Goal: Task Accomplishment & Management: Manage account settings

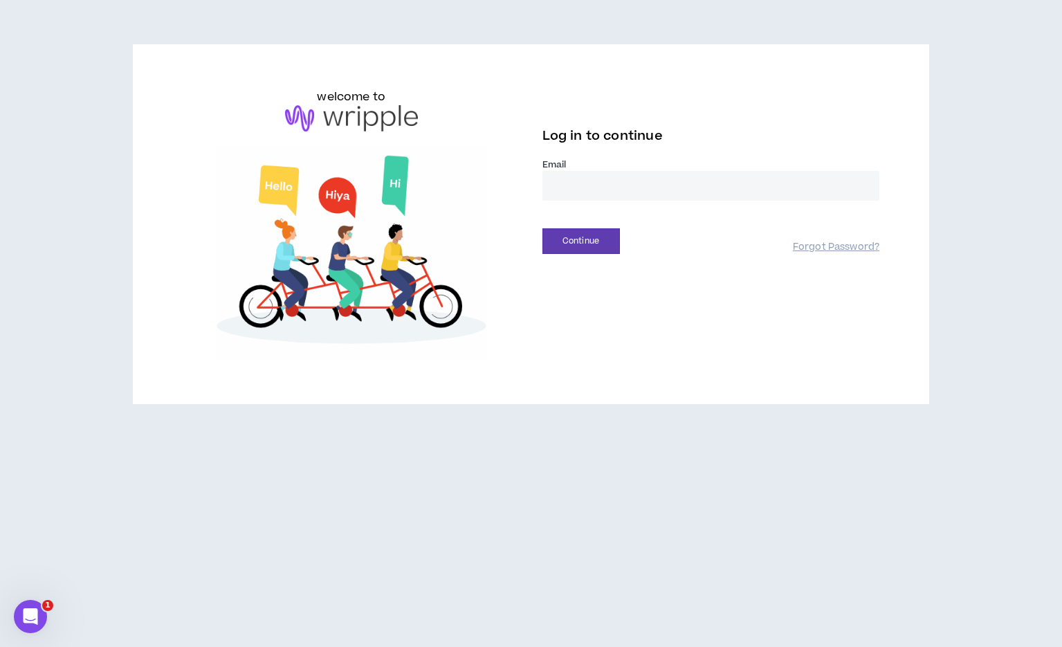
click at [581, 185] on input "email" at bounding box center [712, 186] width 338 height 30
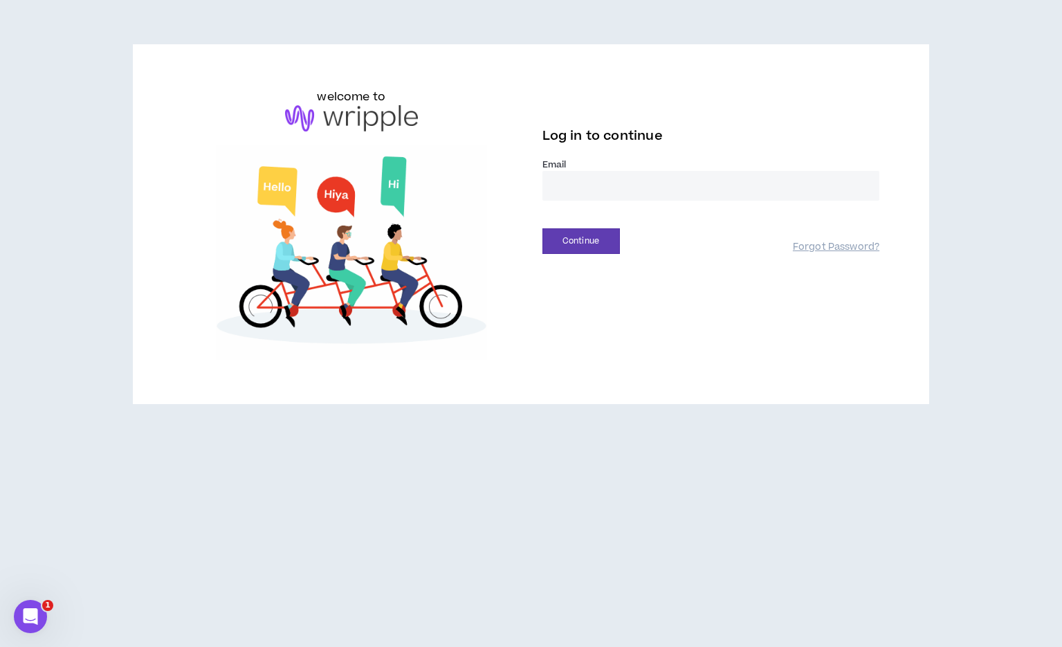
type input "**********"
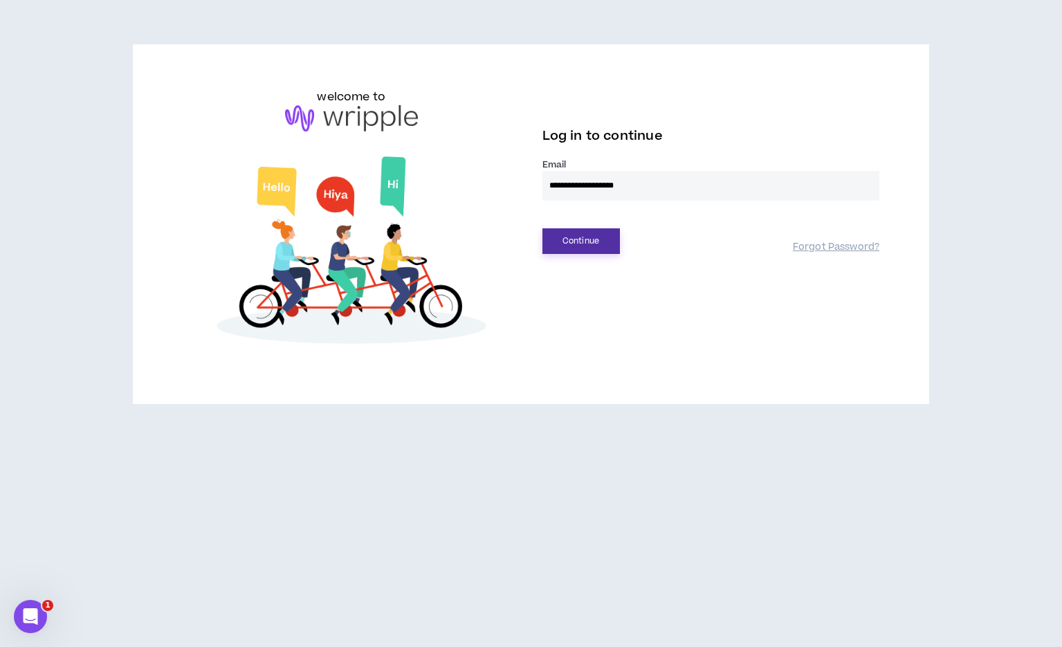
click at [599, 251] on button "Continue" at bounding box center [582, 241] width 78 height 26
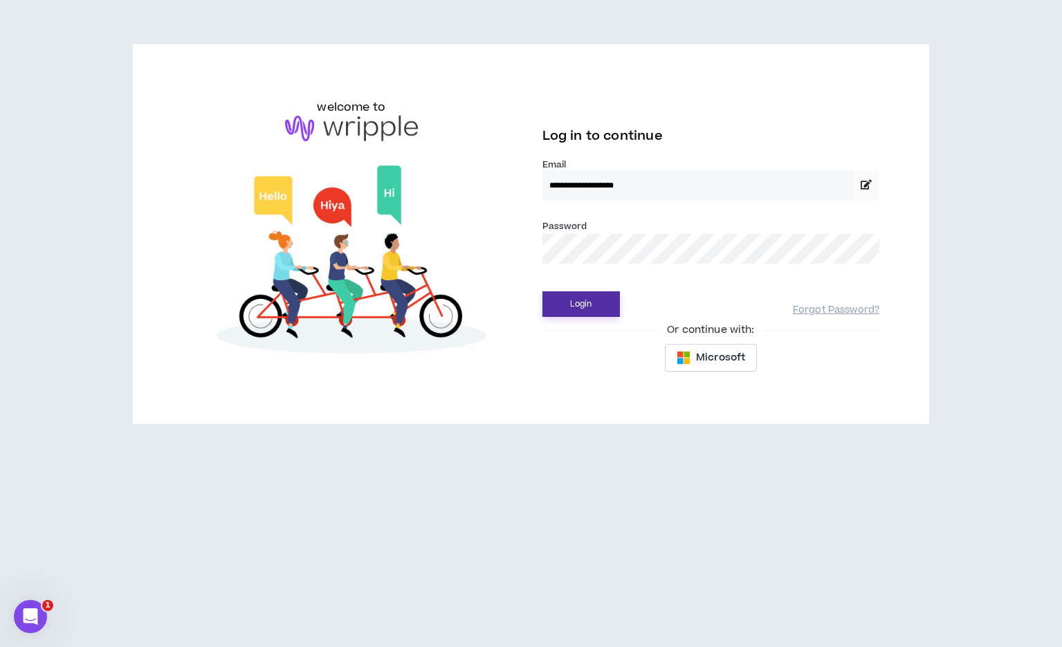
click at [599, 303] on button "Login" at bounding box center [582, 304] width 78 height 26
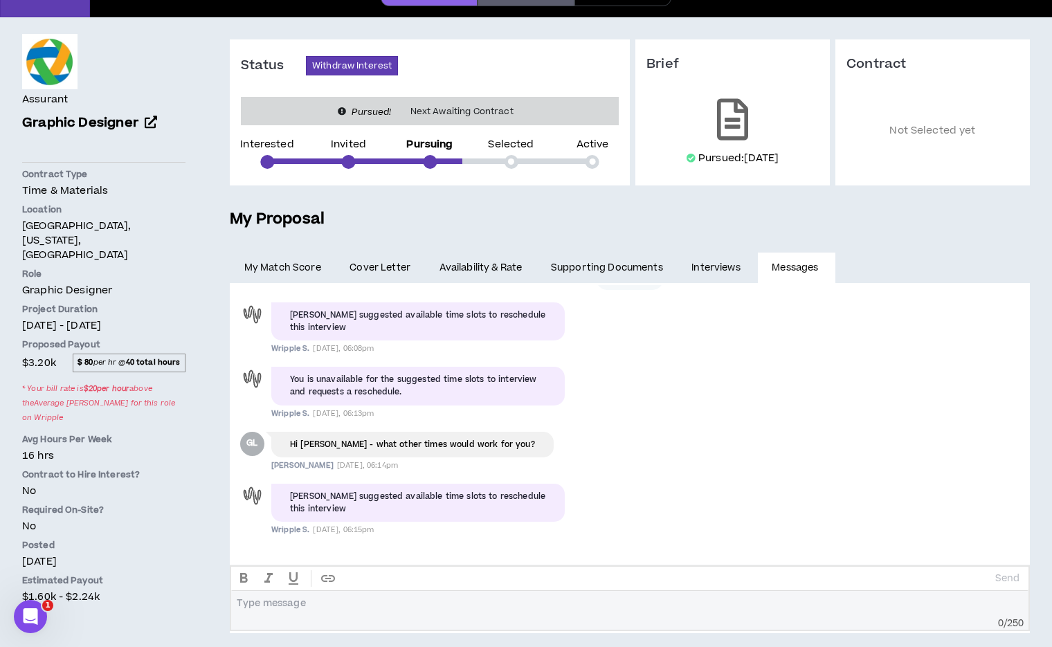
scroll to position [106, 0]
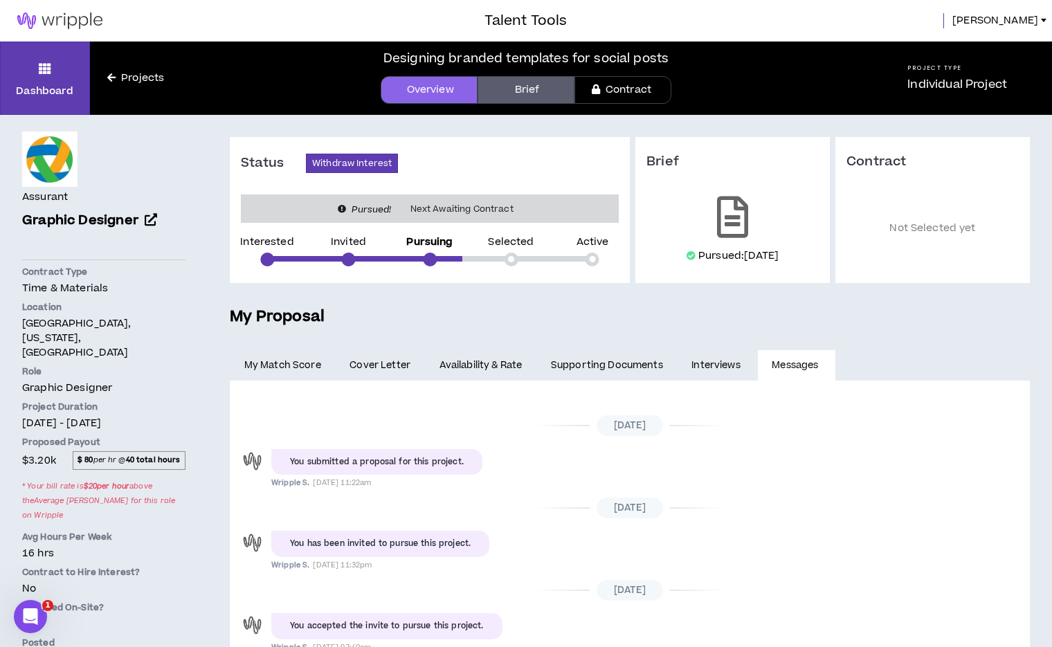
scroll to position [548, 0]
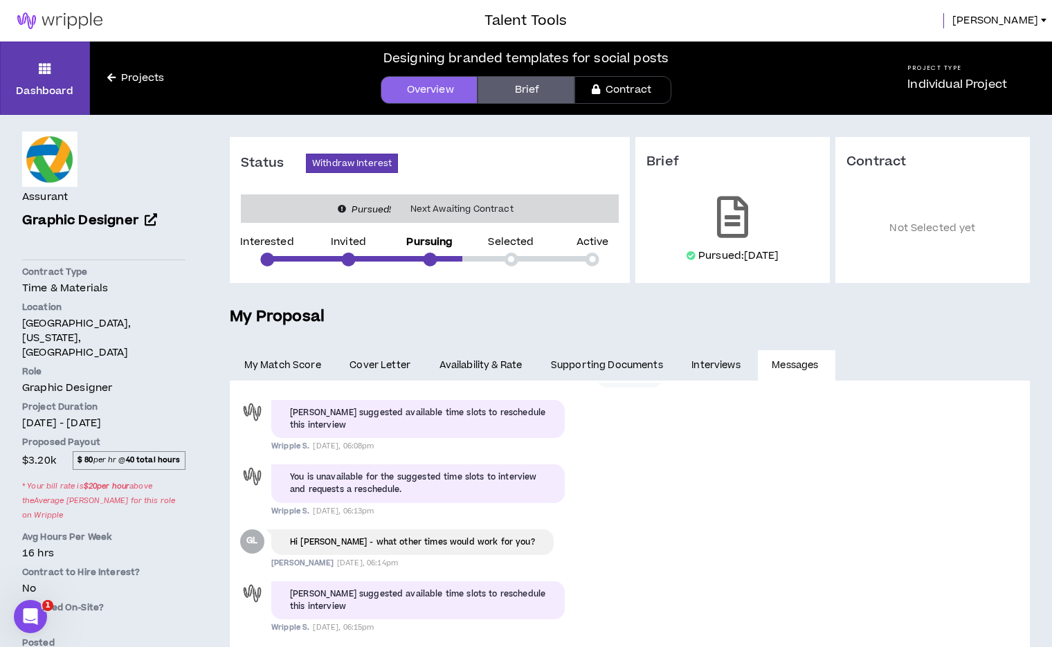
click at [493, 364] on link "Availability & Rate" at bounding box center [480, 365] width 111 height 30
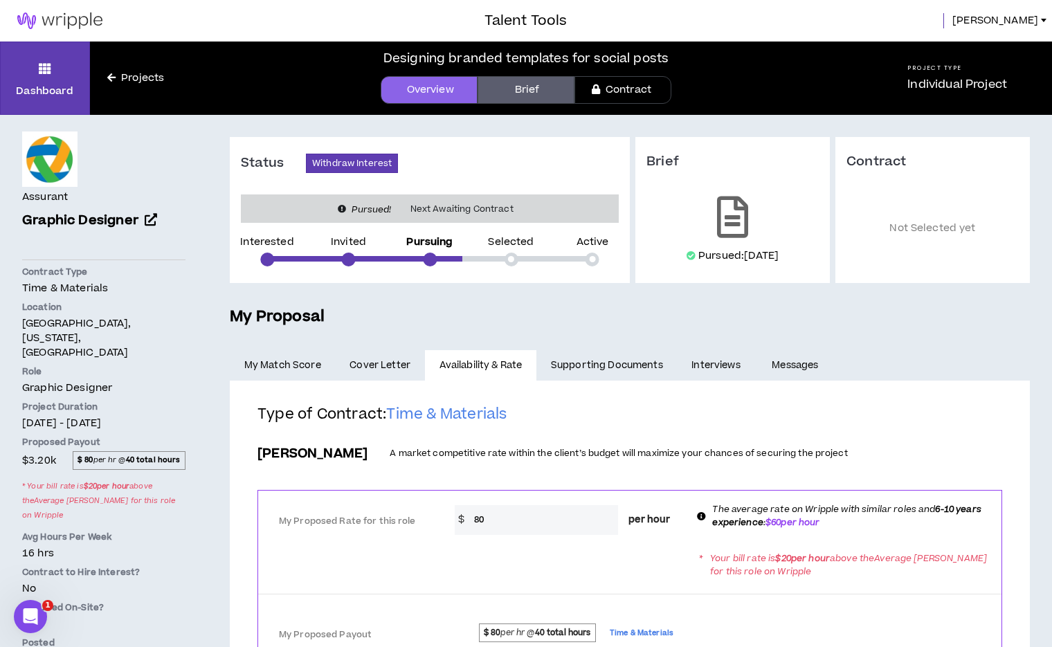
click at [576, 361] on link "Supporting Documents" at bounding box center [606, 365] width 140 height 30
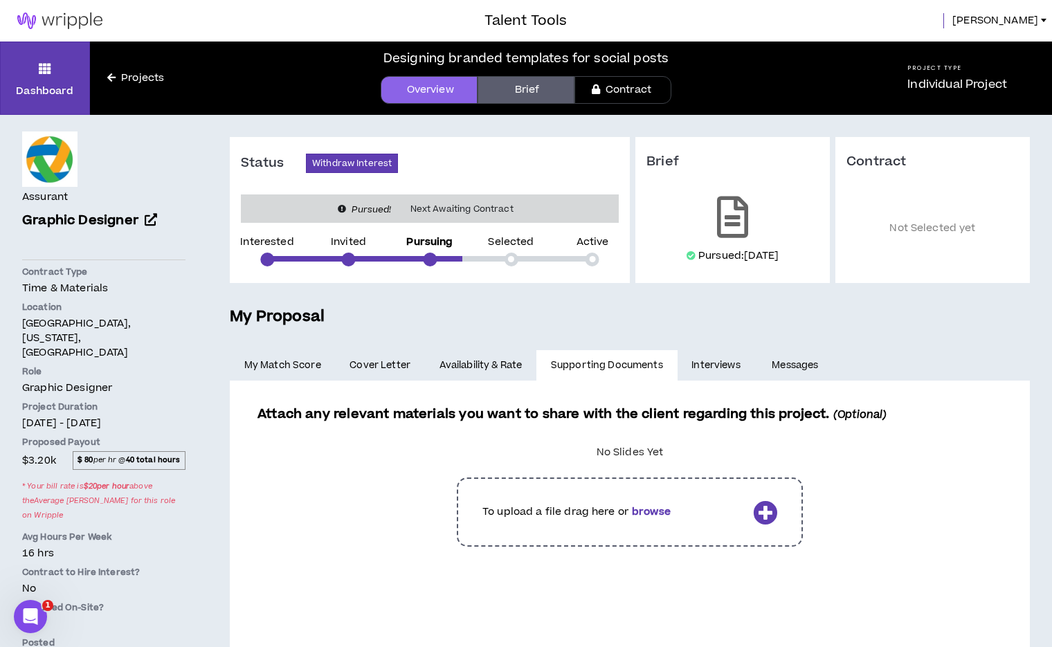
click at [722, 358] on link "Interviews" at bounding box center [717, 365] width 80 height 30
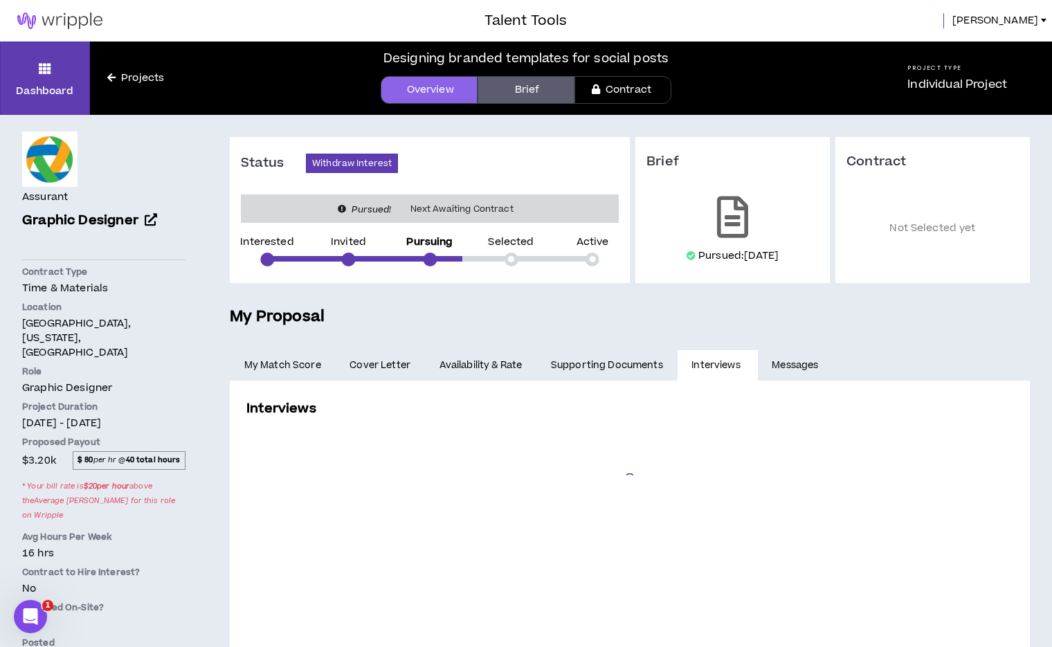
click at [722, 358] on link "Interviews" at bounding box center [717, 365] width 80 height 30
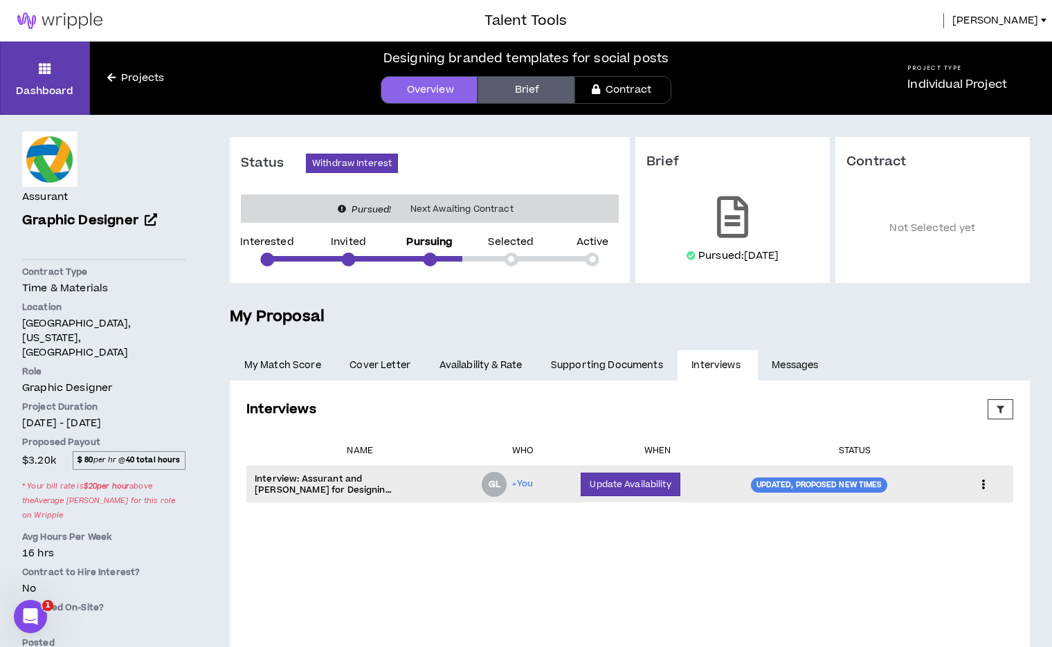
click at [778, 482] on div "Updated, Proposed New Times" at bounding box center [819, 484] width 137 height 15
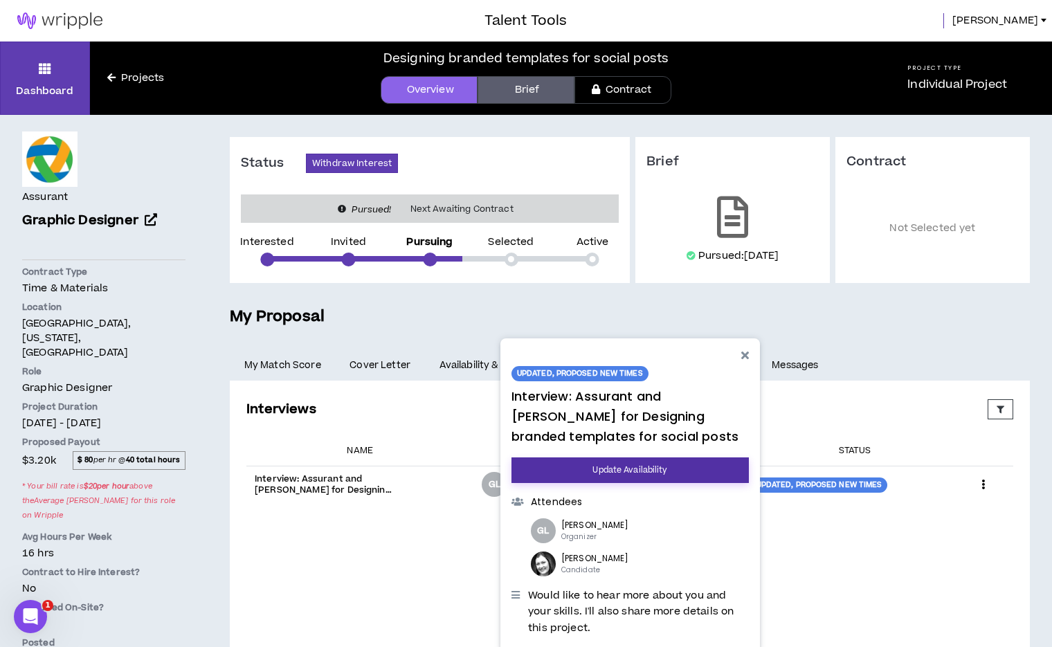
click at [724, 468] on button "Update Availability" at bounding box center [629, 470] width 237 height 26
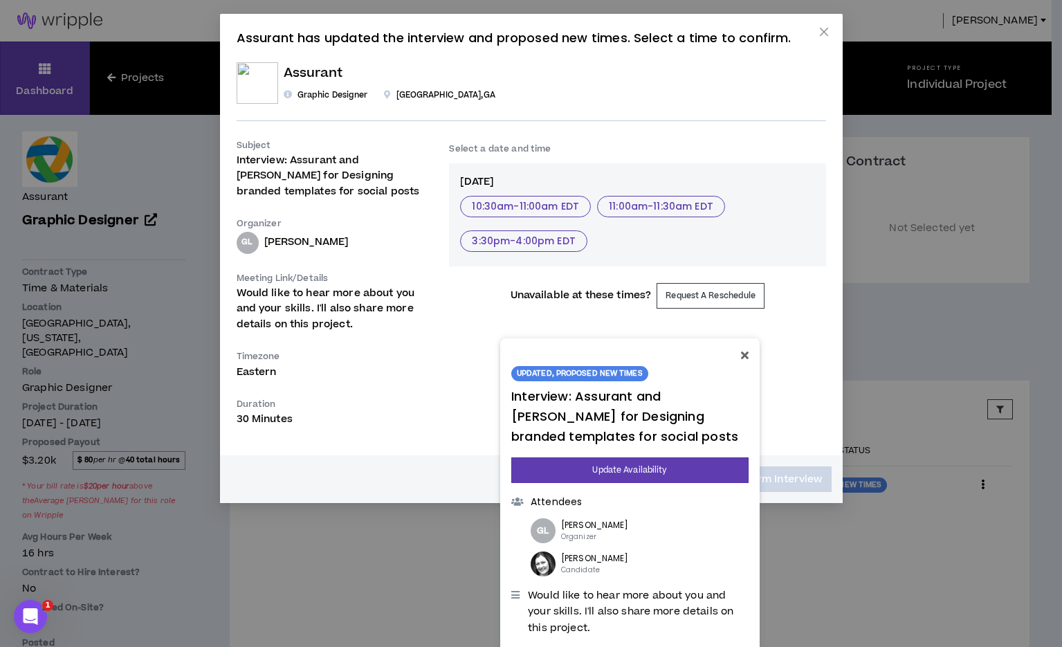
click at [745, 356] on icon at bounding box center [744, 354] width 8 height 11
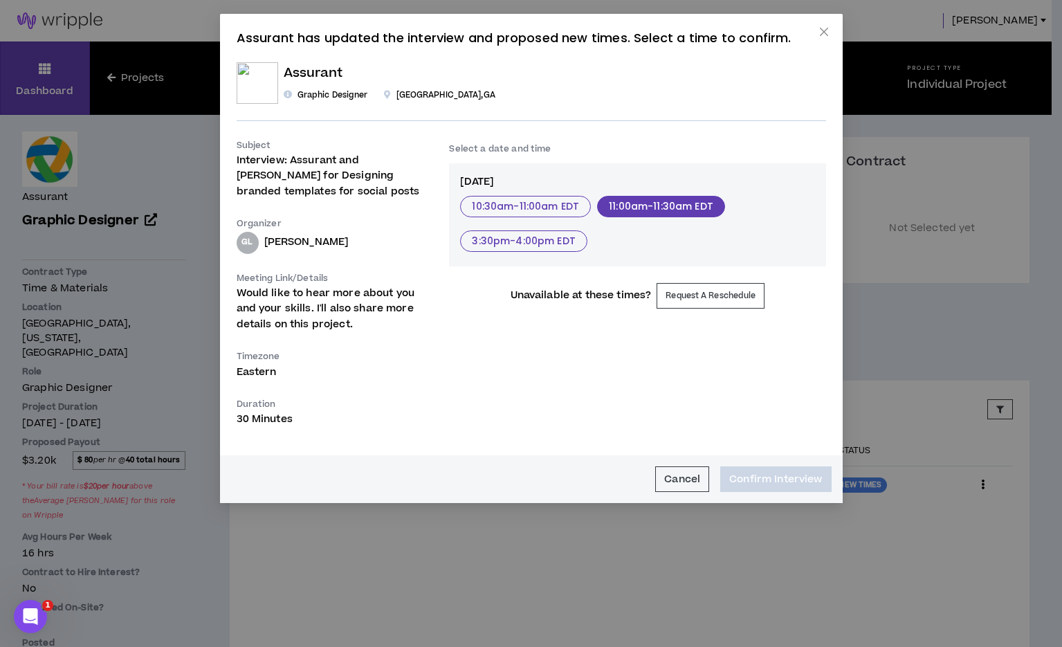
click at [668, 210] on button "11:00am - 11:30am EDT" at bounding box center [661, 206] width 128 height 21
click at [790, 475] on button "Confirm Interview" at bounding box center [775, 479] width 111 height 26
